Goal: Find specific page/section

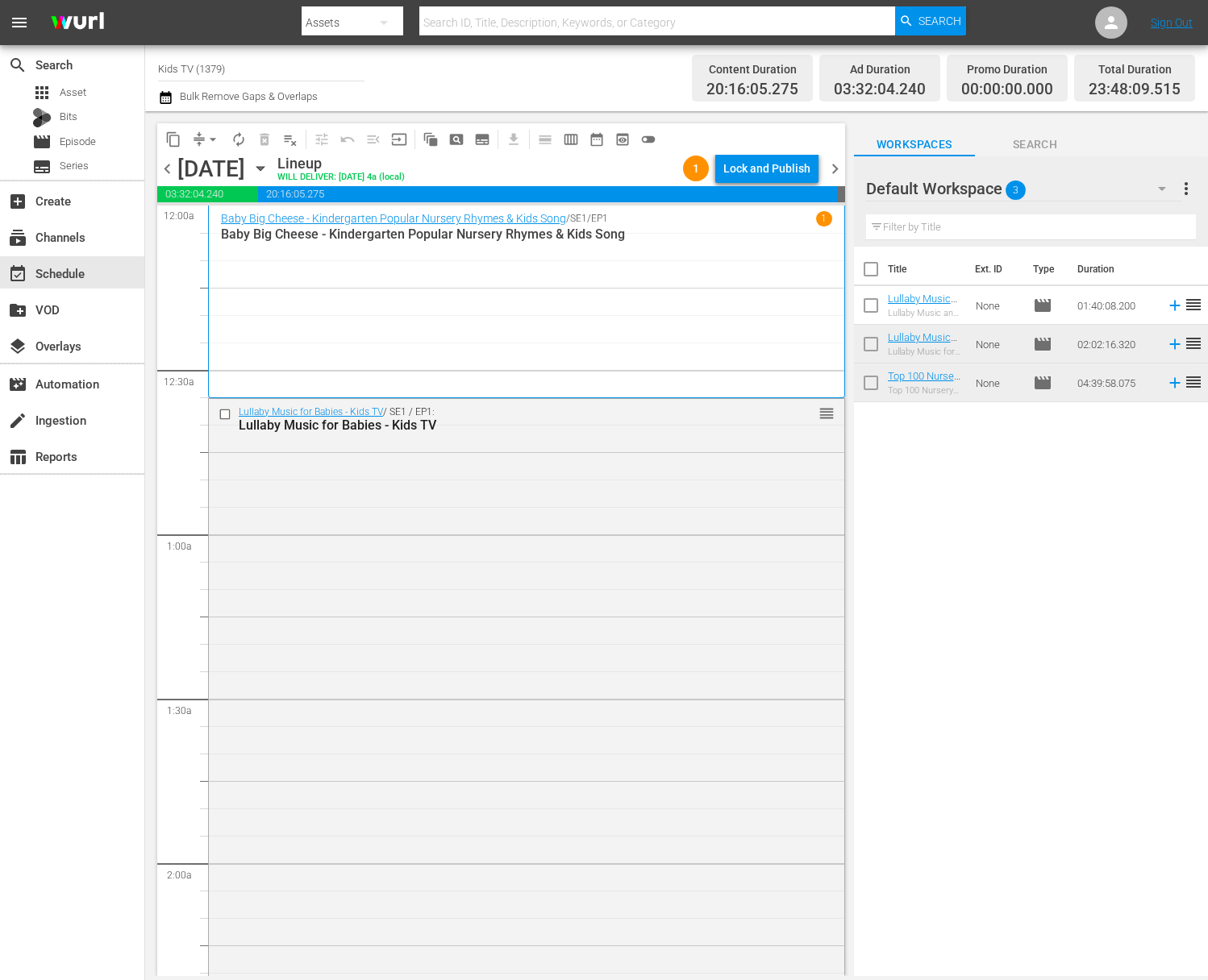
scroll to position [1329, 0]
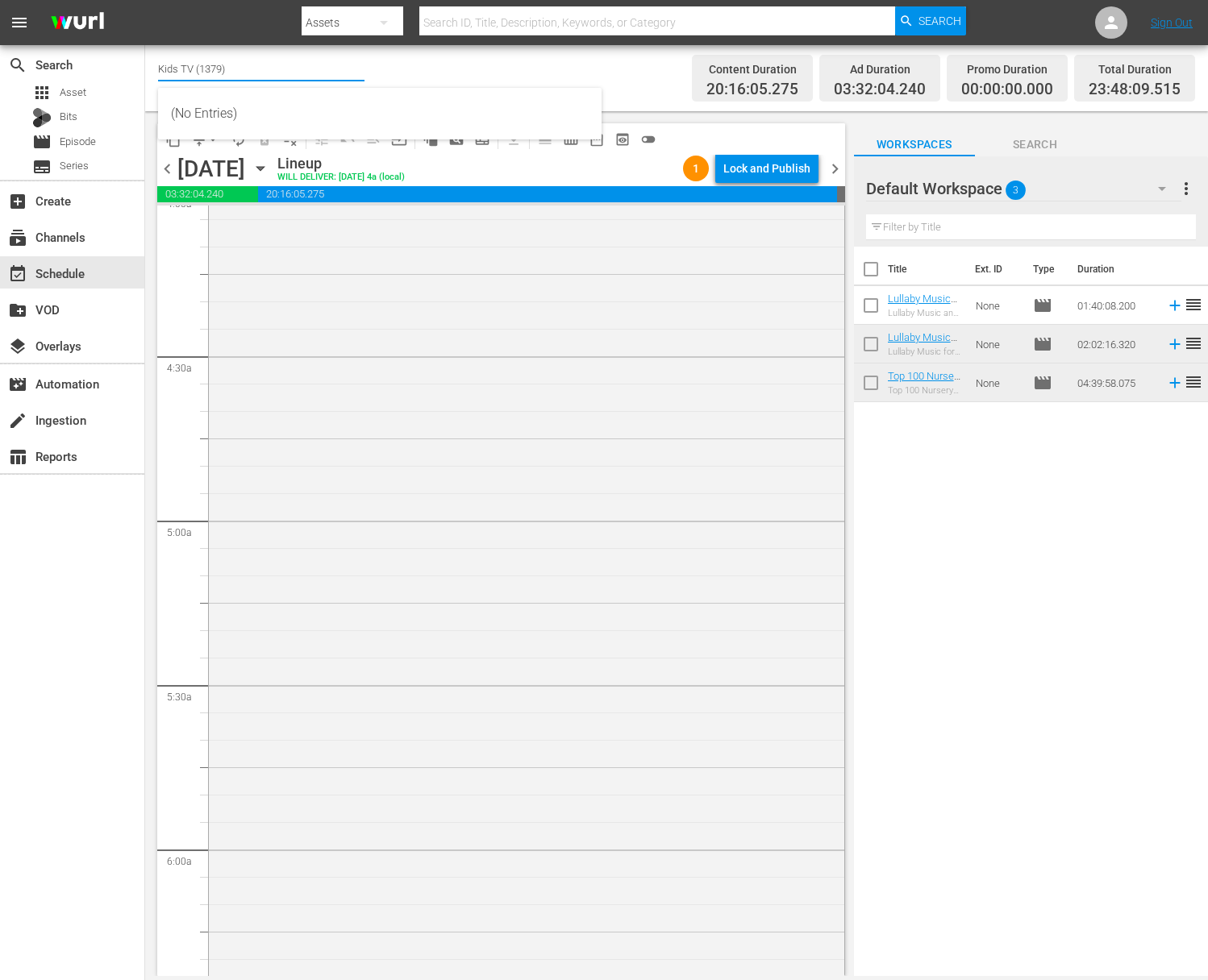
drag, startPoint x: 235, startPoint y: 62, endPoint x: 252, endPoint y: 78, distance: 23.3
click at [236, 62] on input "Kids TV (1379)" at bounding box center [262, 68] width 206 height 39
drag, startPoint x: 248, startPoint y: 71, endPoint x: 131, endPoint y: 48, distance: 119.2
click at [145, 0] on div "search Search apps Asset Bits movie Episode subtitles Series add_box Create sub…" at bounding box center [676, 0] width 1062 height 0
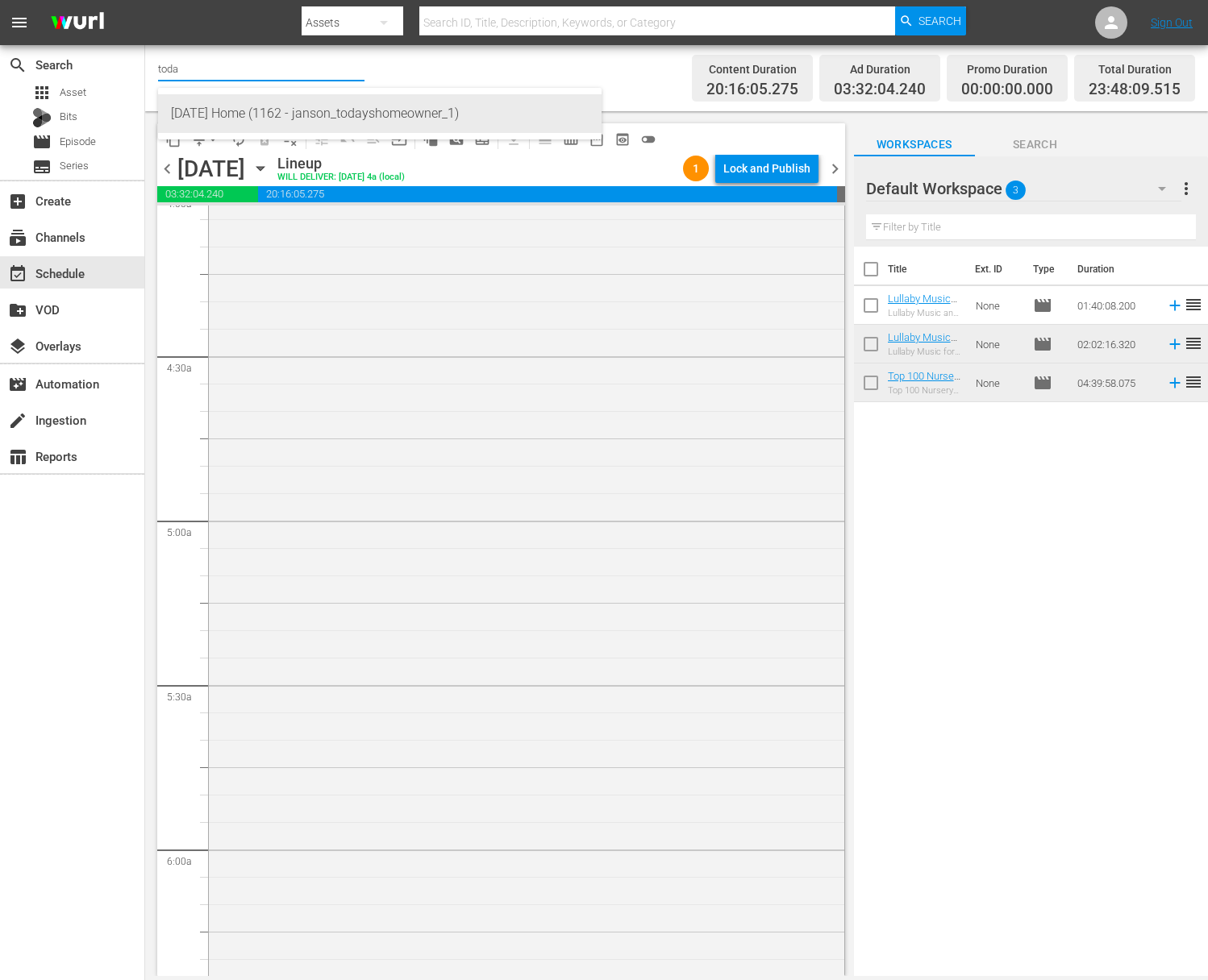
click at [235, 108] on div "[DATE] Home (1162 - janson_todayshomeowner_1)" at bounding box center [379, 113] width 417 height 39
type input "[DATE] Home (1162 - janson_todayshomeowner_1)"
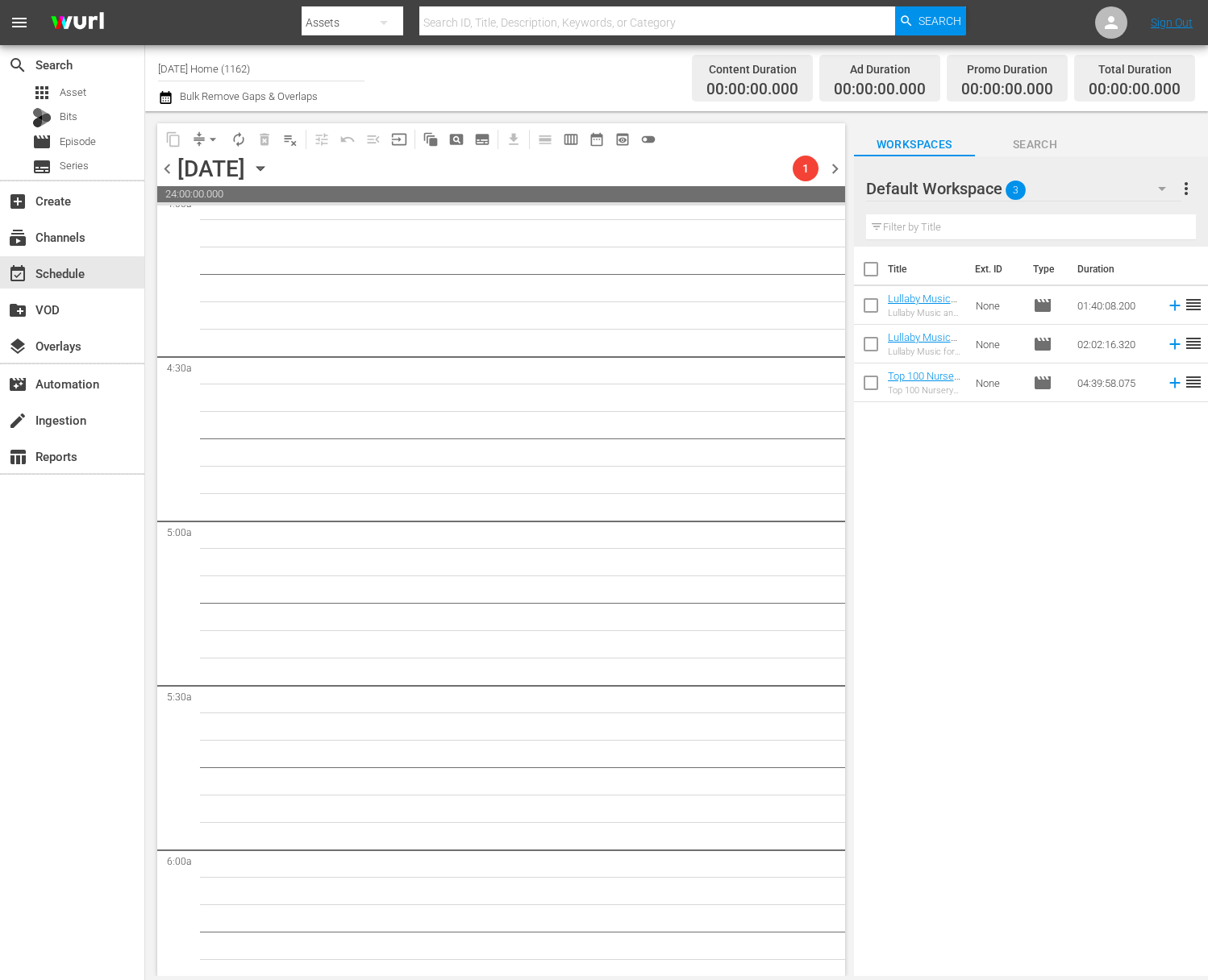
scroll to position [1384, 0]
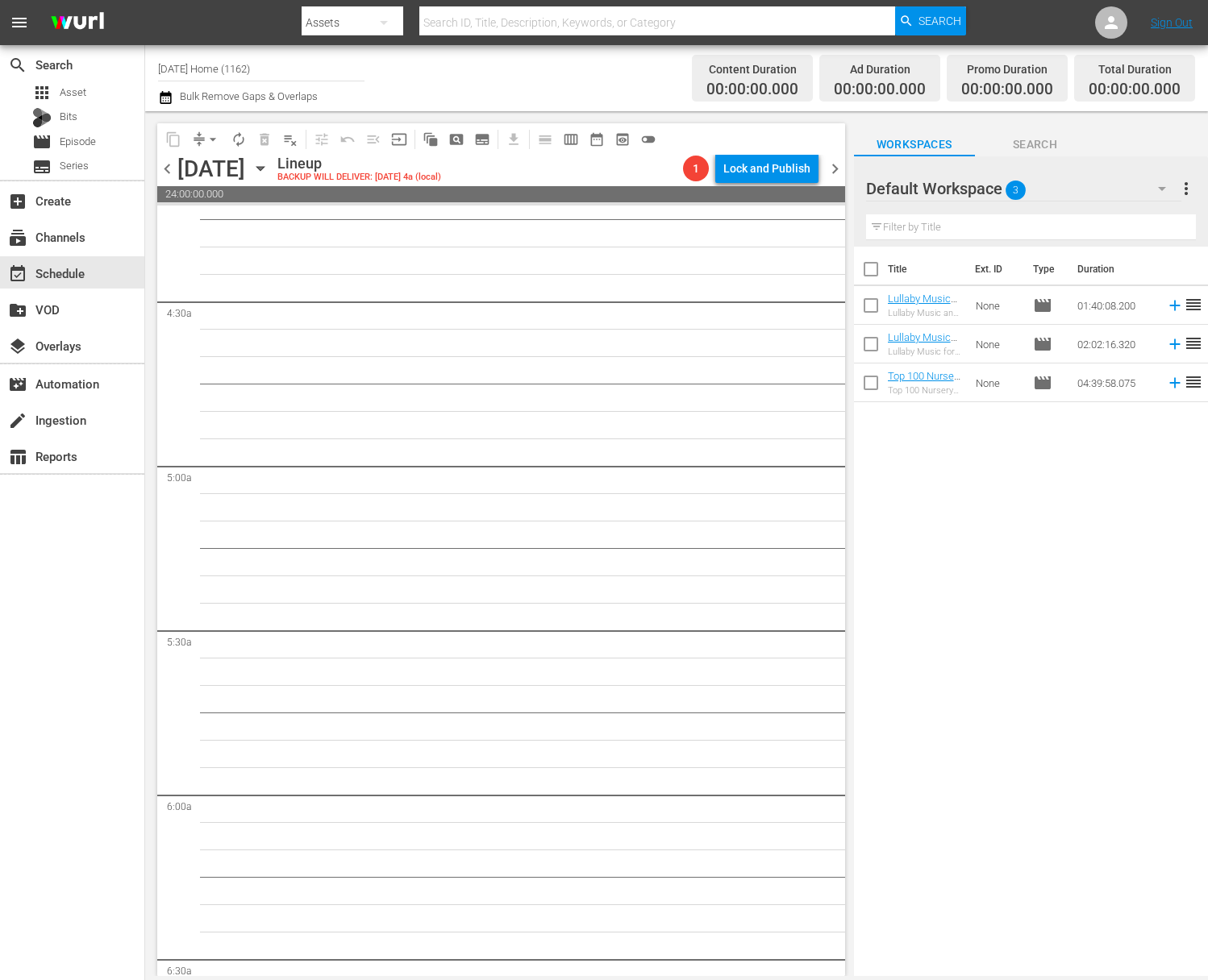
click at [270, 170] on icon "button" at bounding box center [261, 168] width 18 height 18
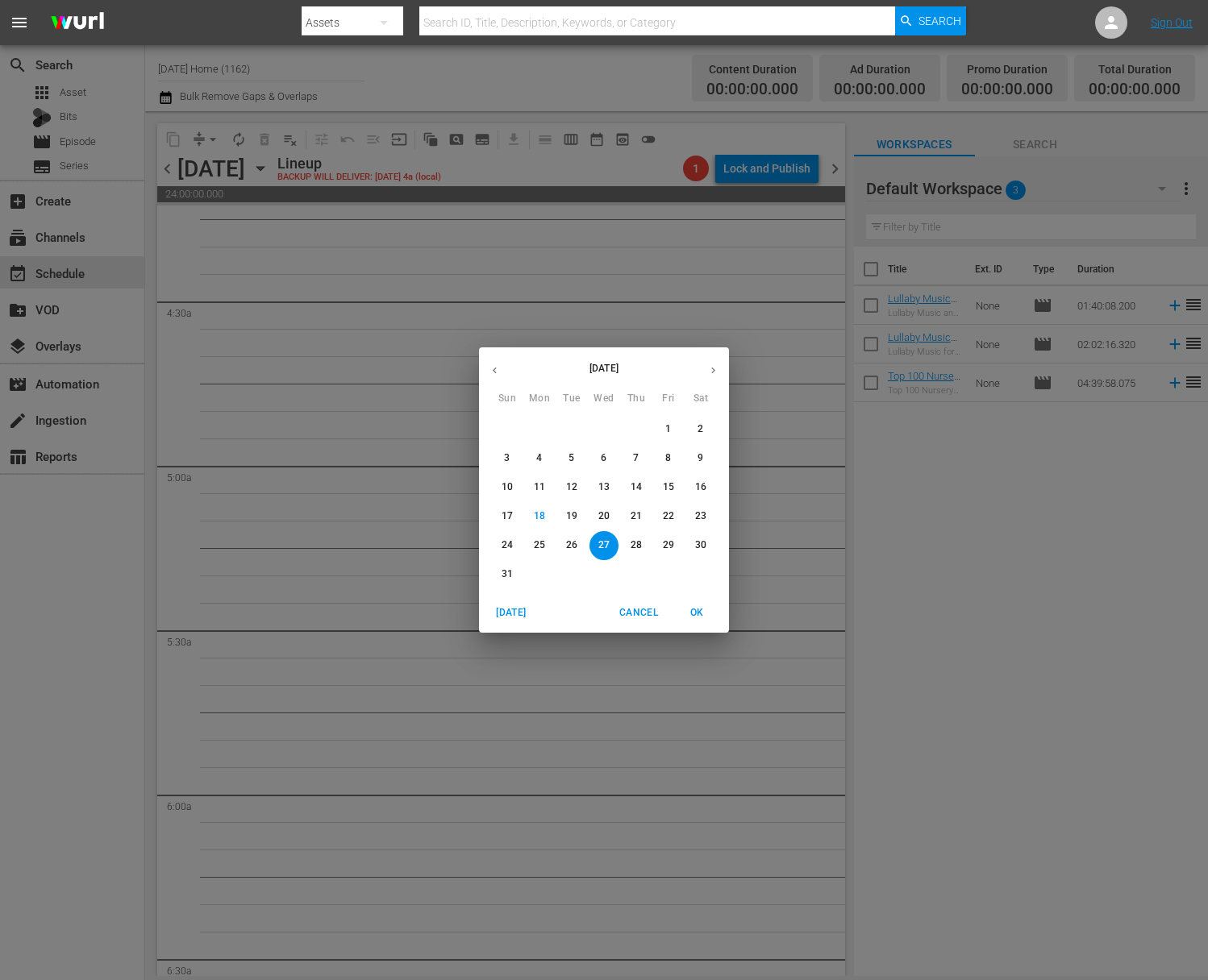
click at [626, 515] on span "21" at bounding box center [636, 516] width 29 height 14
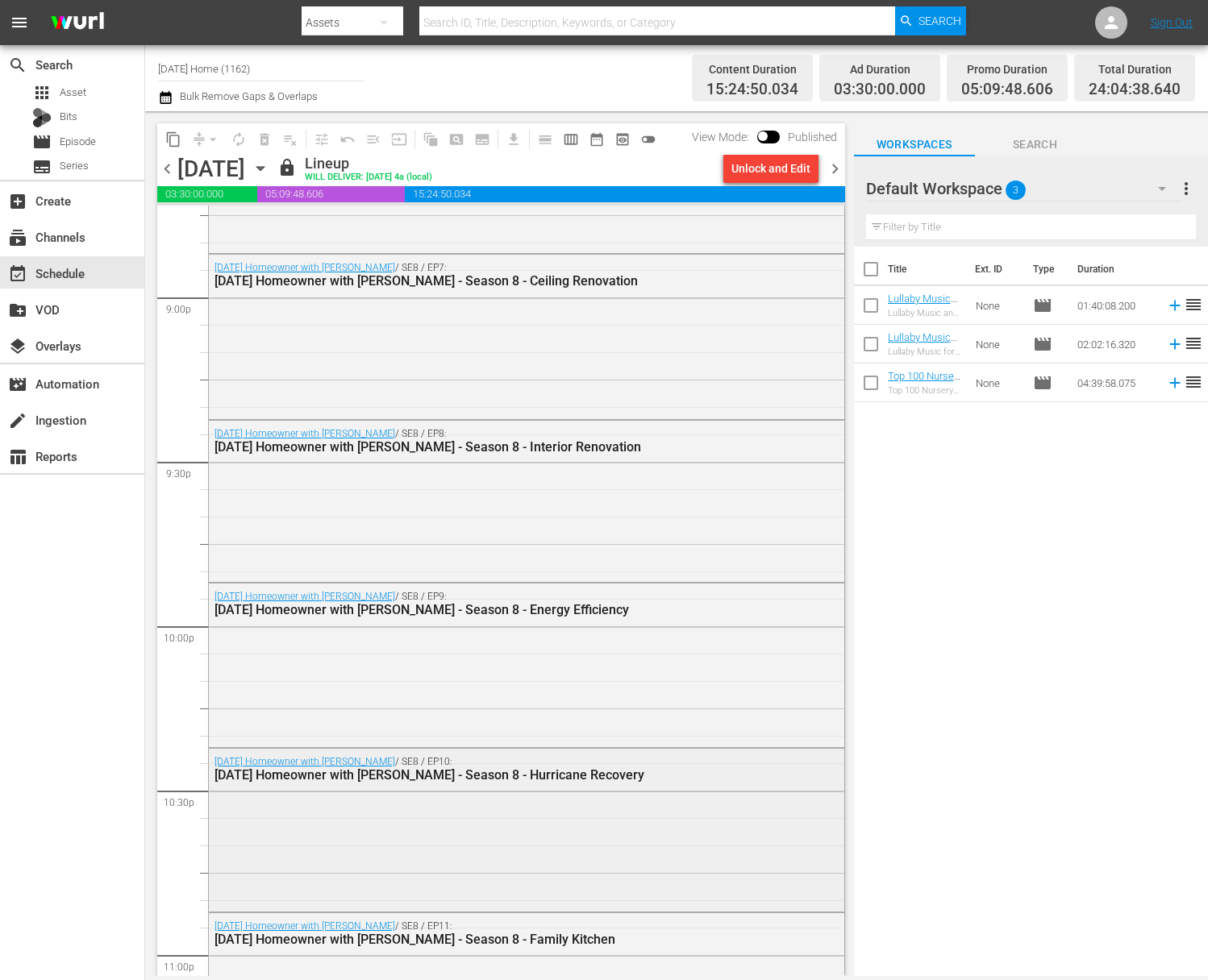
scroll to position [7245, 0]
